Goal: Check status

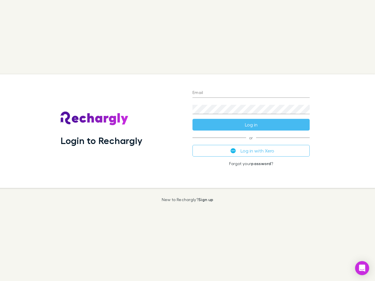
click at [187, 141] on div "Login to Rechargly" at bounding box center [122, 131] width 132 height 114
click at [251, 93] on input "Email" at bounding box center [250, 92] width 117 height 9
click at [251, 125] on button "Log in" at bounding box center [250, 125] width 117 height 12
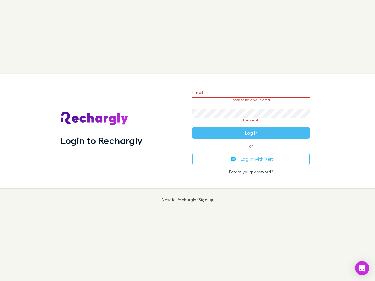
click at [251, 151] on div "Email Please enter a valid email. Password Please fill Log in or Log in with Xe…" at bounding box center [251, 131] width 127 height 114
click at [362, 268] on icon "Open Intercom Messenger" at bounding box center [362, 268] width 6 height 7
